Goal: Information Seeking & Learning: Find specific fact

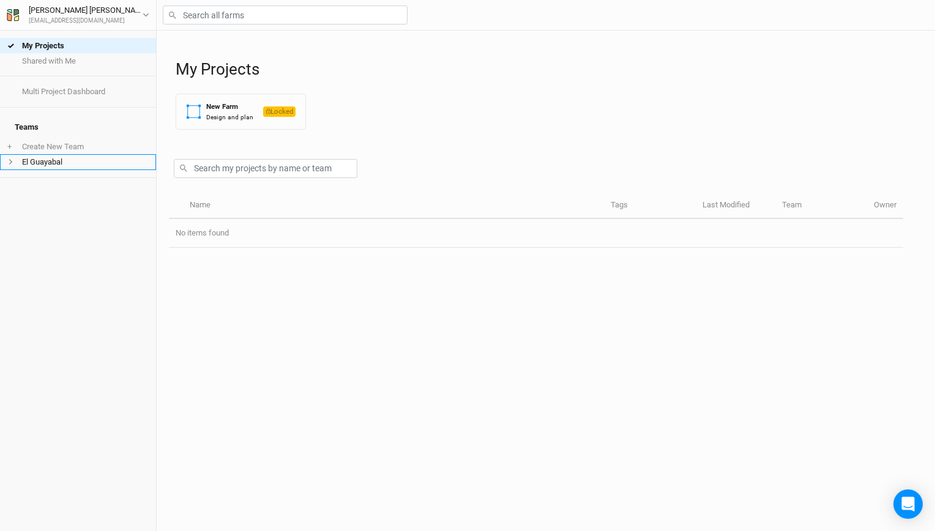
click at [59, 158] on li "El Guayabal" at bounding box center [78, 161] width 156 height 15
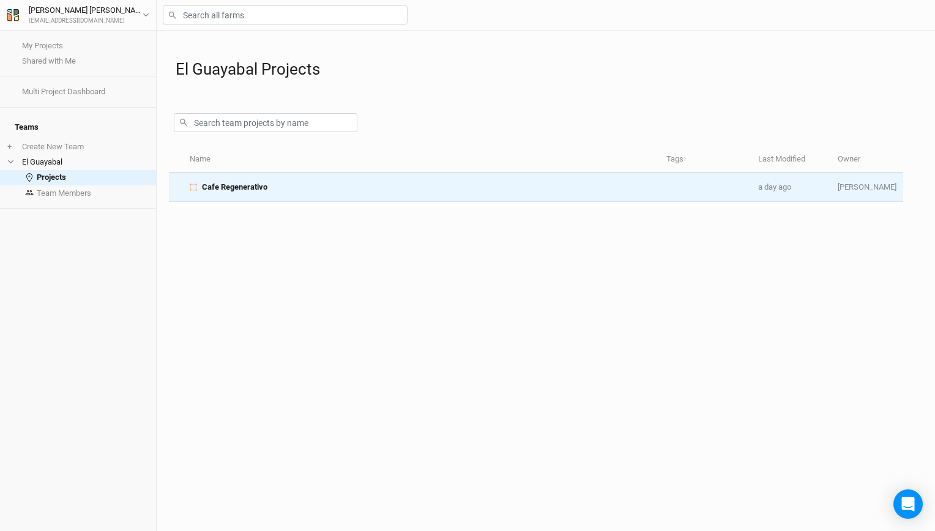
click at [263, 187] on span "Cafe Regenerativo" at bounding box center [234, 187] width 65 height 11
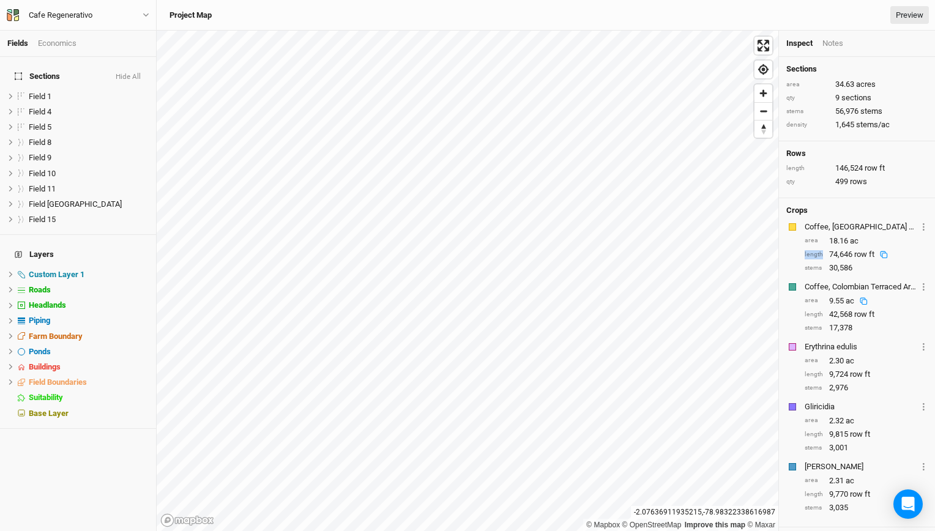
drag, startPoint x: 804, startPoint y: 255, endPoint x: 822, endPoint y: 256, distance: 17.7
click at [822, 256] on div "length 74,646 row ft" at bounding box center [865, 254] width 123 height 11
copy div "length"
click at [861, 287] on div "Coffee, Colombian Terraced Arrabica" at bounding box center [860, 286] width 113 height 11
drag, startPoint x: 804, startPoint y: 286, endPoint x: 897, endPoint y: 279, distance: 93.3
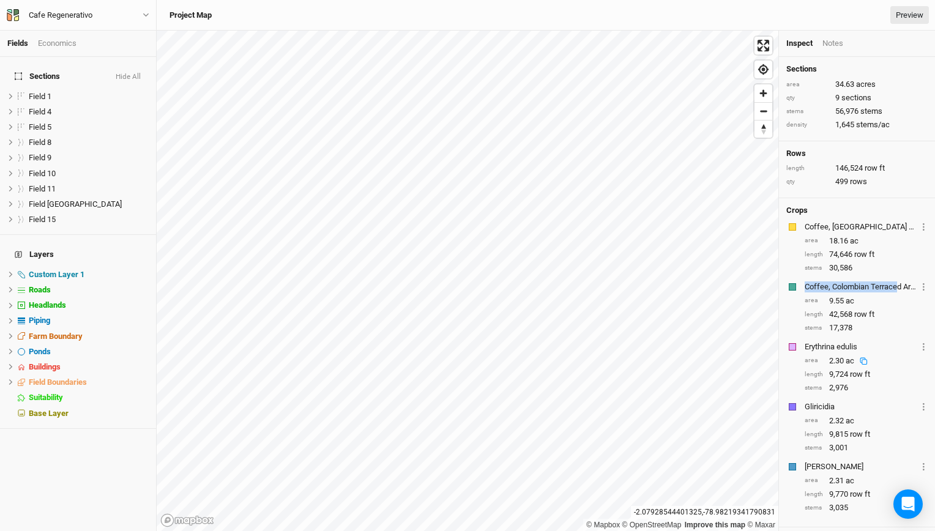
click at [897, 280] on div "Coffee, Colombian Terraced Arrabica Layer 1 Sections Field 8 Field 9 Field 10 F…" at bounding box center [865, 287] width 123 height 14
copy div "Coffee, Colombian Terrace"
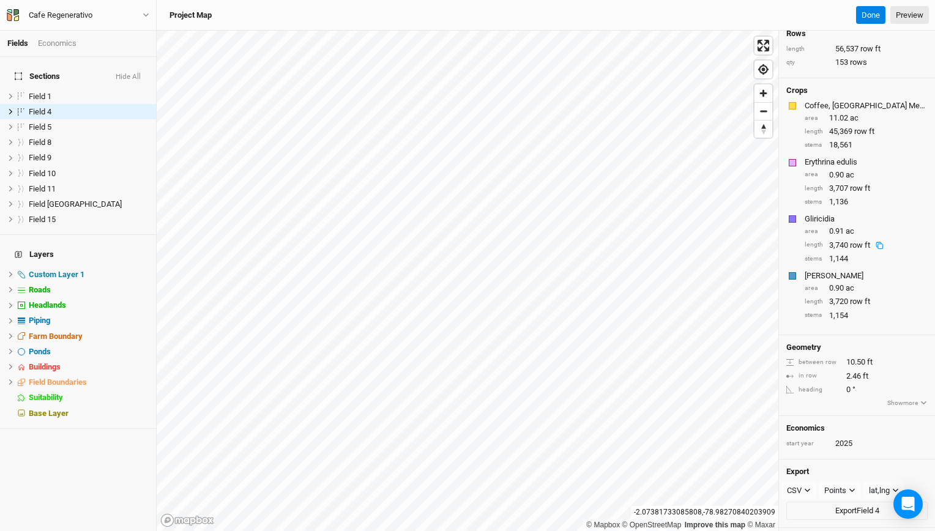
scroll to position [103, 0]
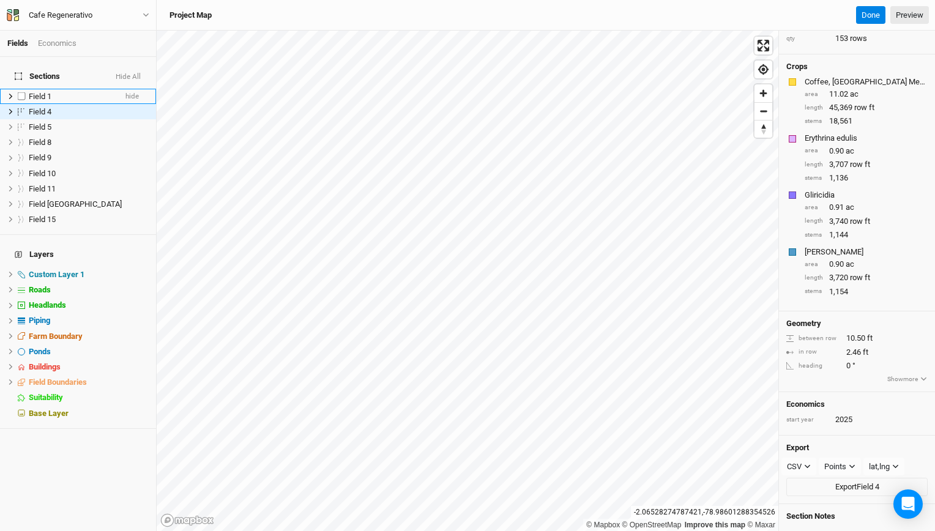
click at [57, 92] on div "Field 1" at bounding box center [72, 97] width 87 height 10
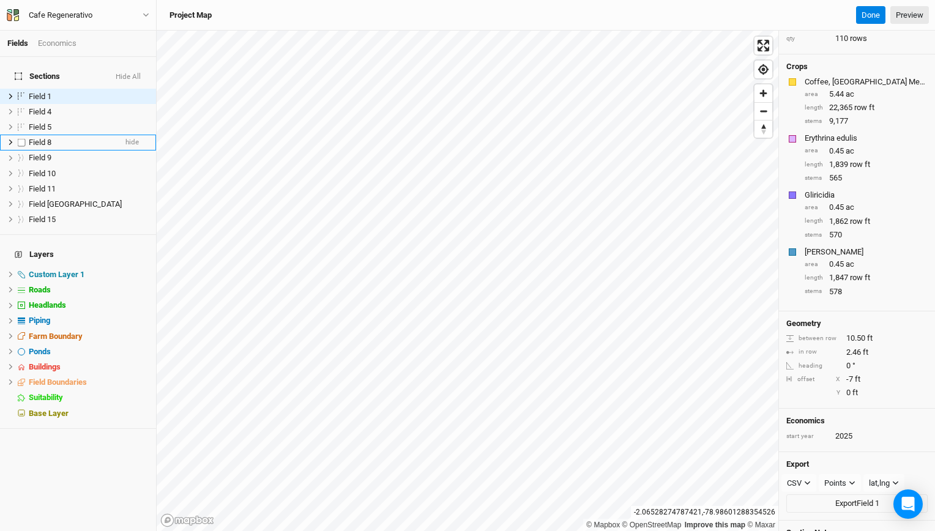
click at [53, 138] on div "Field 8" at bounding box center [72, 143] width 87 height 10
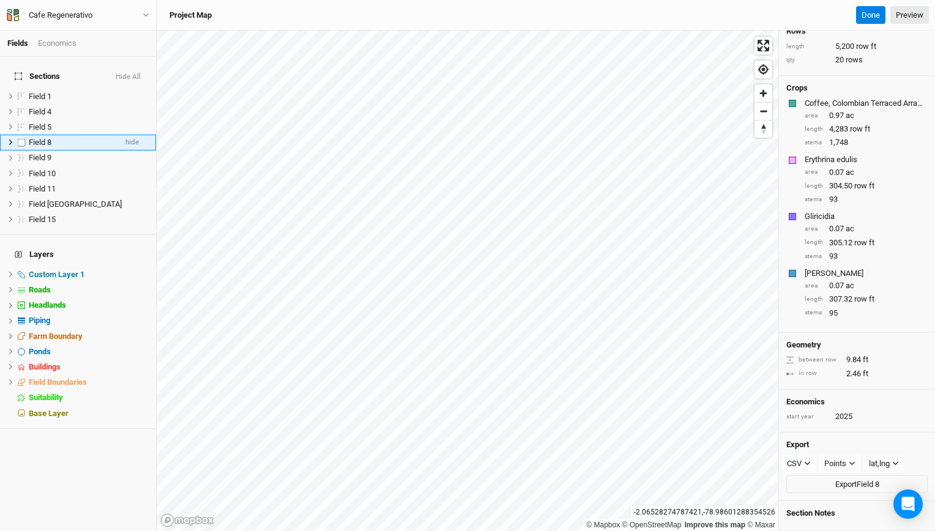
scroll to position [80, 0]
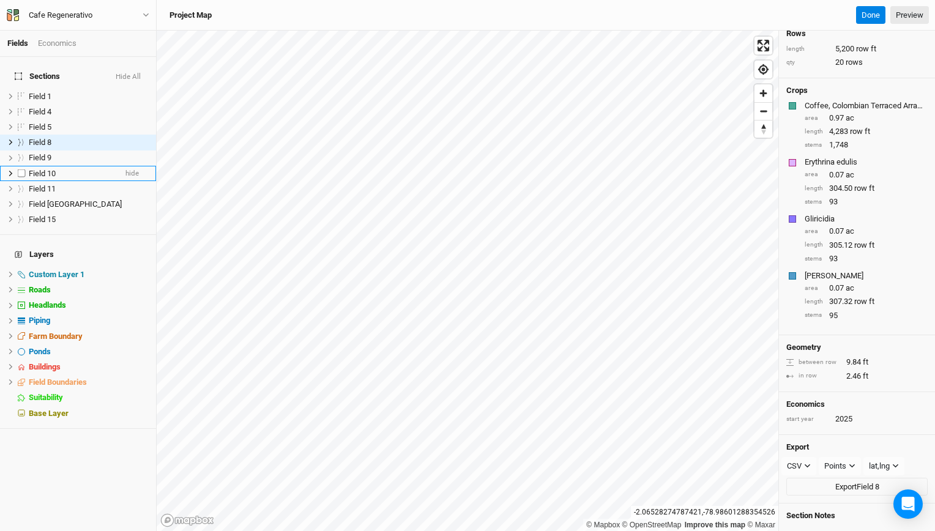
click at [48, 169] on span "Field 10" at bounding box center [42, 173] width 27 height 9
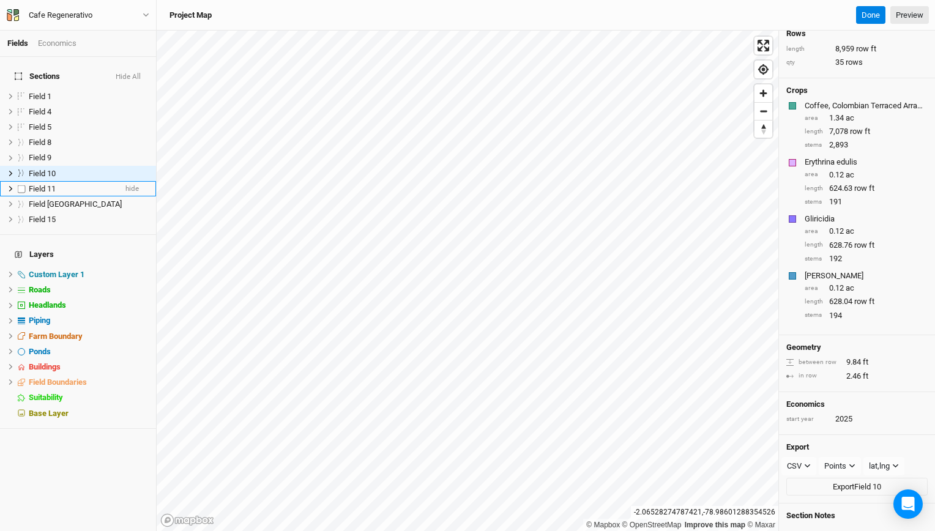
click at [48, 187] on li "Field 11 hide" at bounding box center [78, 188] width 156 height 15
click at [65, 199] on span "Field [GEOGRAPHIC_DATA]" at bounding box center [75, 203] width 93 height 9
click at [849, 105] on div "Coffee, Colombian Terraced Arrabica" at bounding box center [864, 105] width 120 height 11
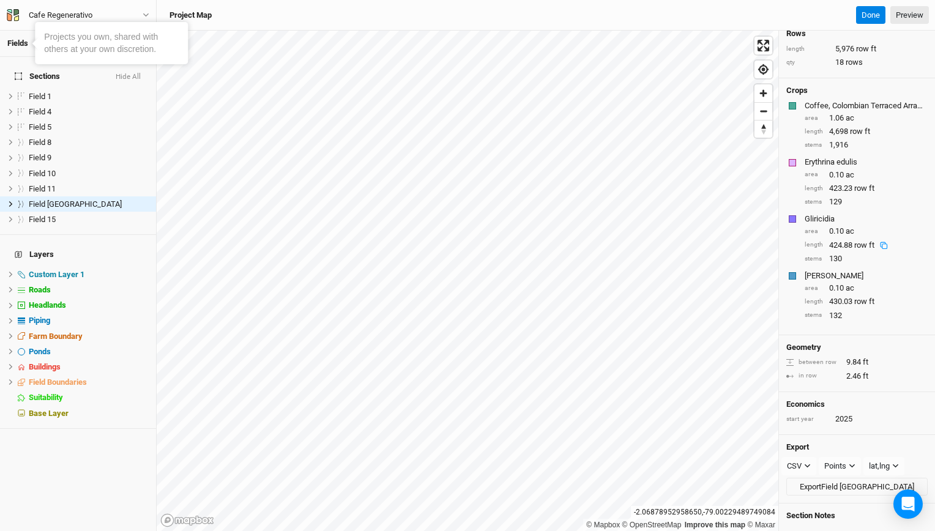
click at [21, 45] on link "Fields" at bounding box center [17, 43] width 21 height 9
click at [42, 73] on h4 "Sections Hide All" at bounding box center [77, 76] width 141 height 24
click at [125, 73] on button "Hide All" at bounding box center [128, 77] width 26 height 9
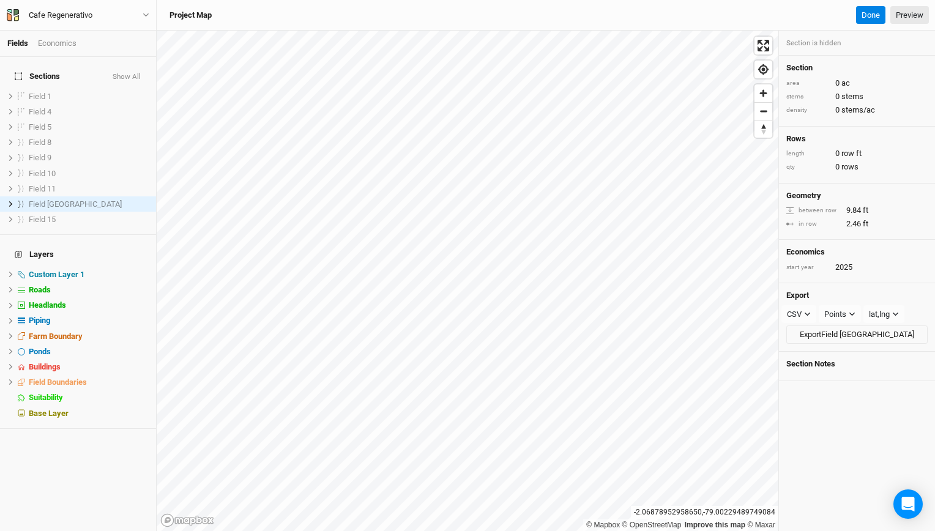
scroll to position [0, 0]
click at [125, 73] on button "Show All" at bounding box center [126, 77] width 29 height 9
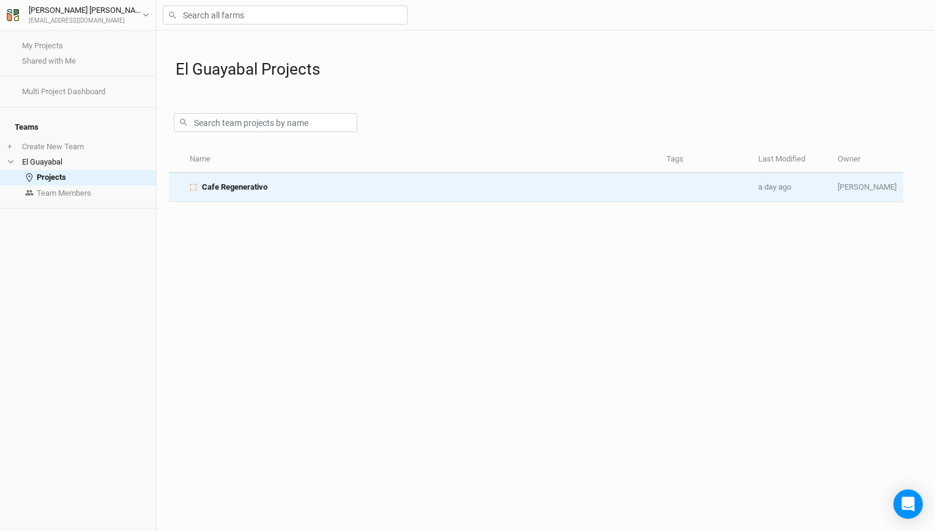
click at [251, 184] on span "Cafe Regenerativo" at bounding box center [234, 187] width 65 height 11
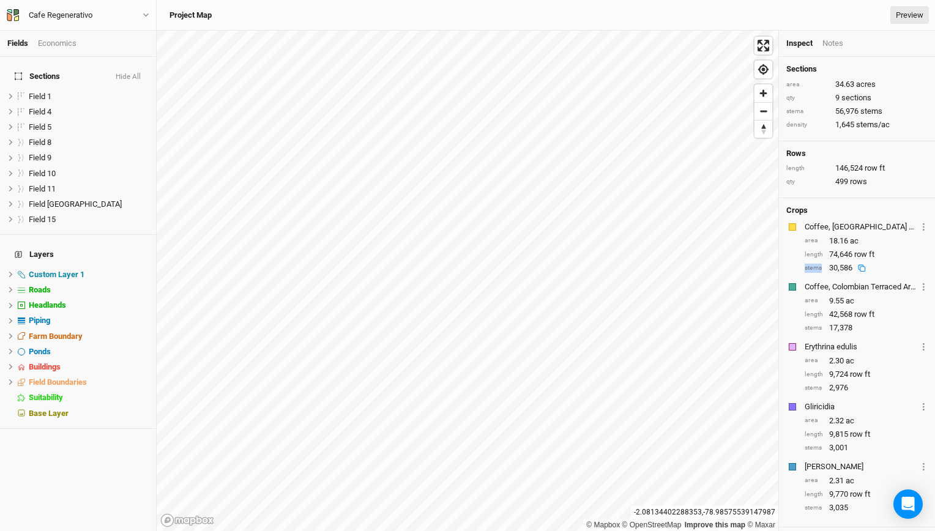
drag, startPoint x: 804, startPoint y: 267, endPoint x: 823, endPoint y: 268, distance: 19.0
click at [823, 268] on div "stems 30,586" at bounding box center [865, 267] width 123 height 11
copy div "stems"
